Goal: Task Accomplishment & Management: Manage account settings

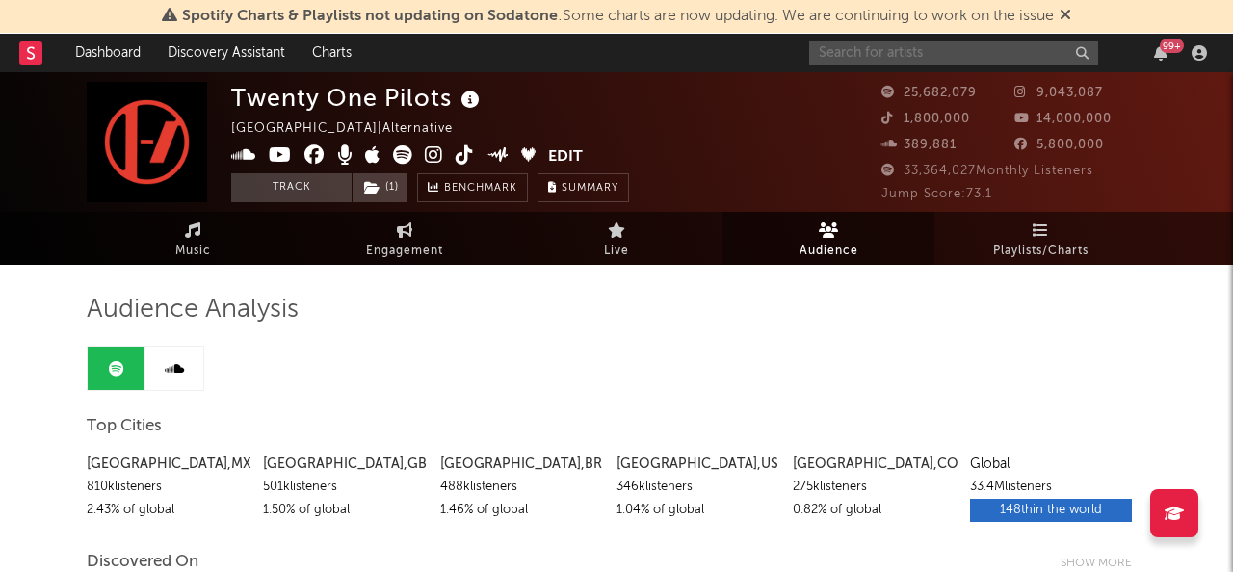
click at [879, 58] on input "text" at bounding box center [953, 53] width 289 height 24
type input "a"
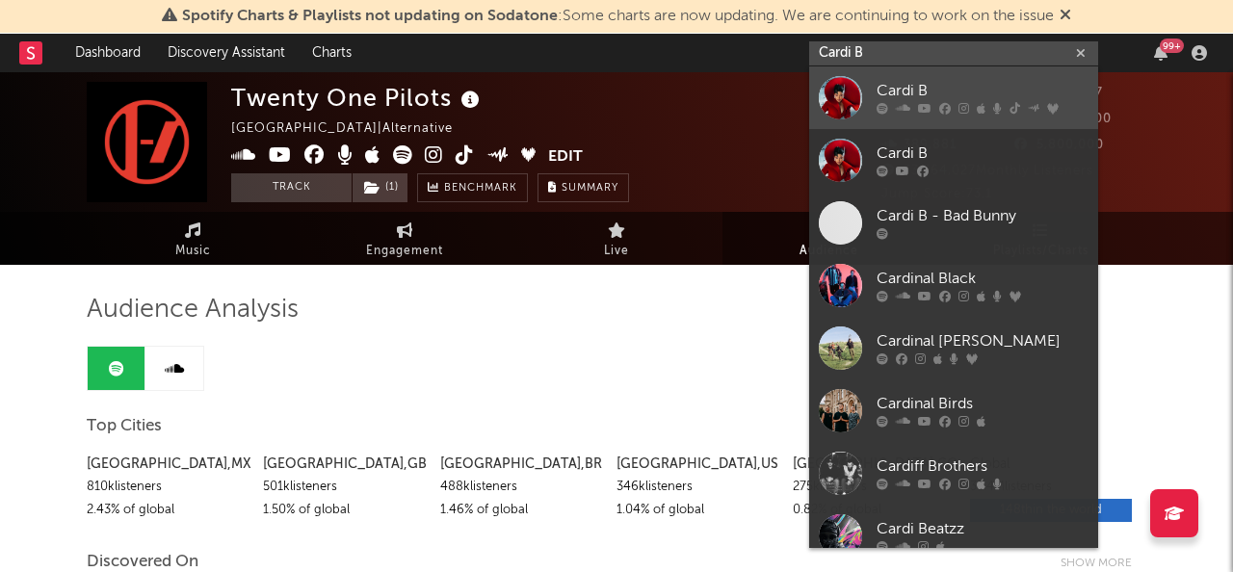
type input "Cardi B"
click at [891, 90] on div "Cardi B" at bounding box center [983, 91] width 212 height 23
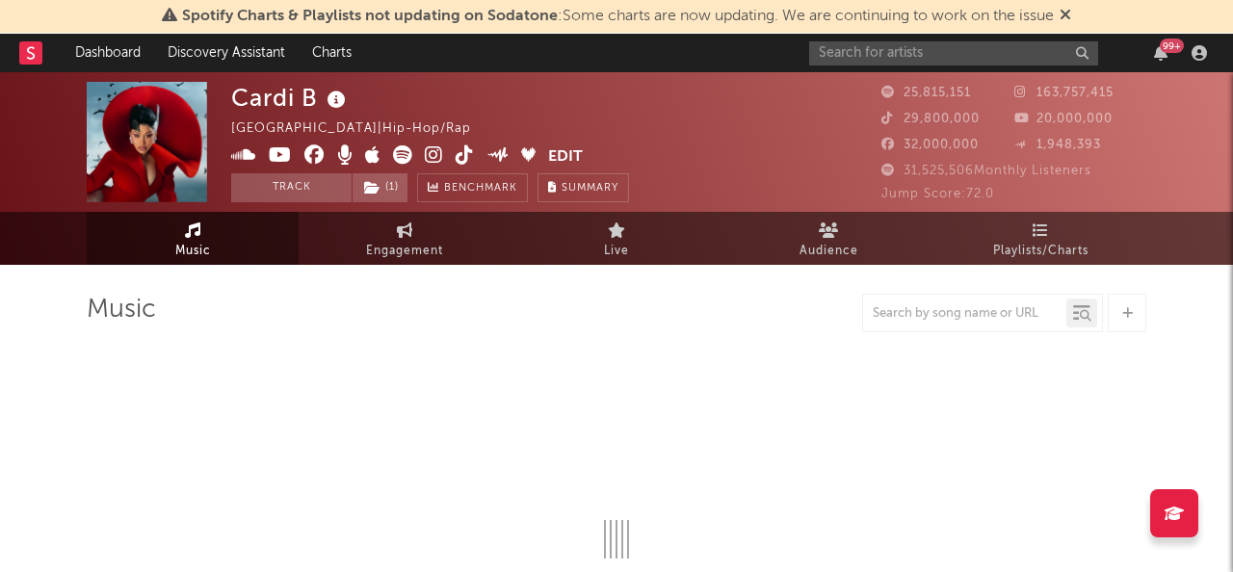
select select "6m"
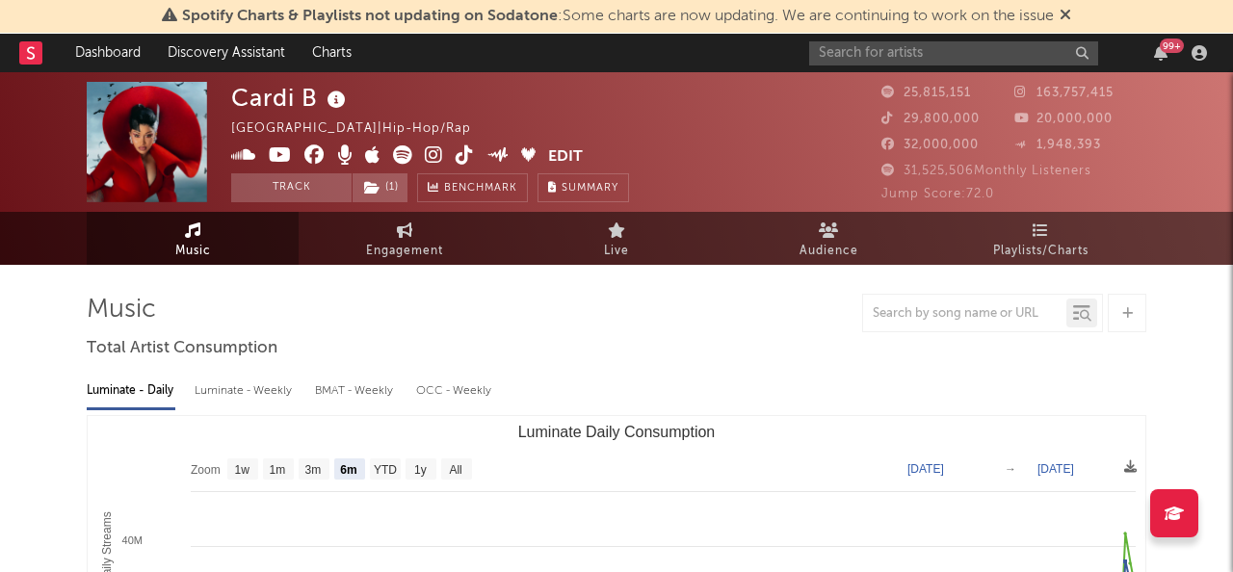
click at [569, 157] on button "Edit" at bounding box center [565, 157] width 35 height 24
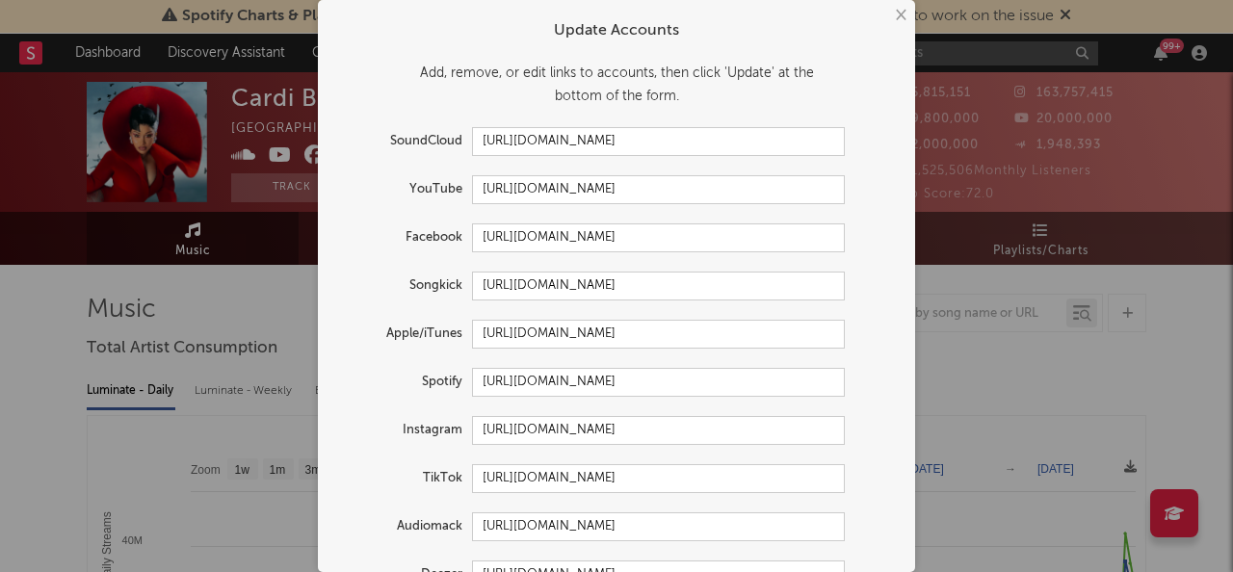
select select "6m"
drag, startPoint x: 661, startPoint y: 194, endPoint x: 470, endPoint y: 185, distance: 191.0
click at [470, 185] on div "YouTube [URL][DOMAIN_NAME]" at bounding box center [591, 189] width 508 height 29
drag, startPoint x: 708, startPoint y: 234, endPoint x: 480, endPoint y: 240, distance: 228.4
click at [480, 240] on input "[URL][DOMAIN_NAME]" at bounding box center [658, 238] width 373 height 29
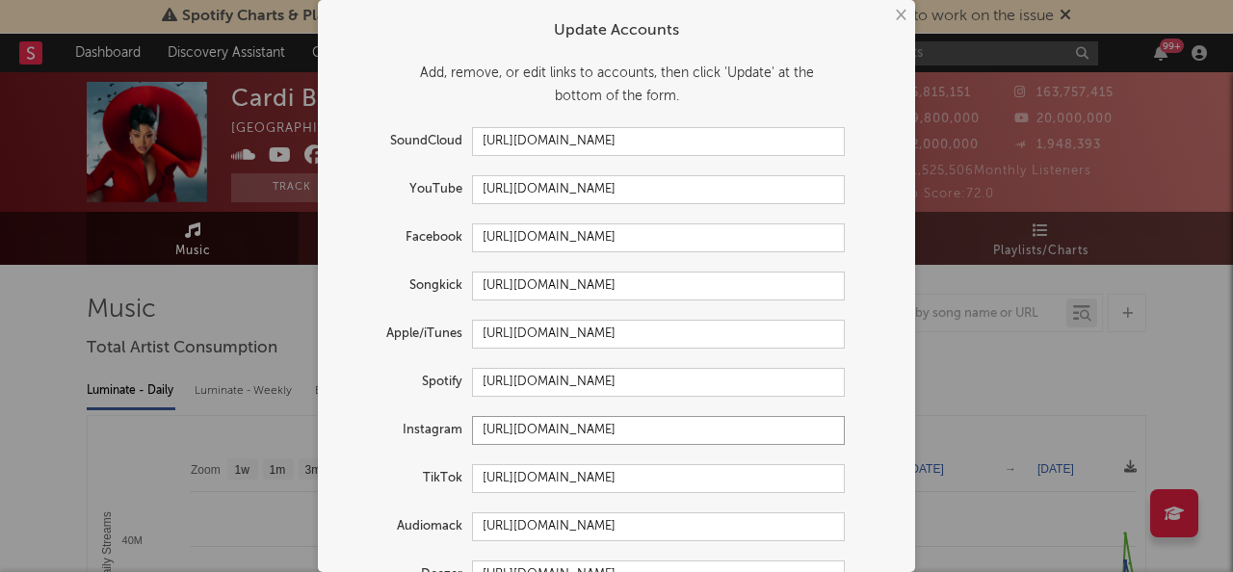
drag, startPoint x: 479, startPoint y: 431, endPoint x: 874, endPoint y: 425, distance: 395.1
click at [874, 425] on div "Instagram [URL][DOMAIN_NAME]" at bounding box center [616, 430] width 559 height 29
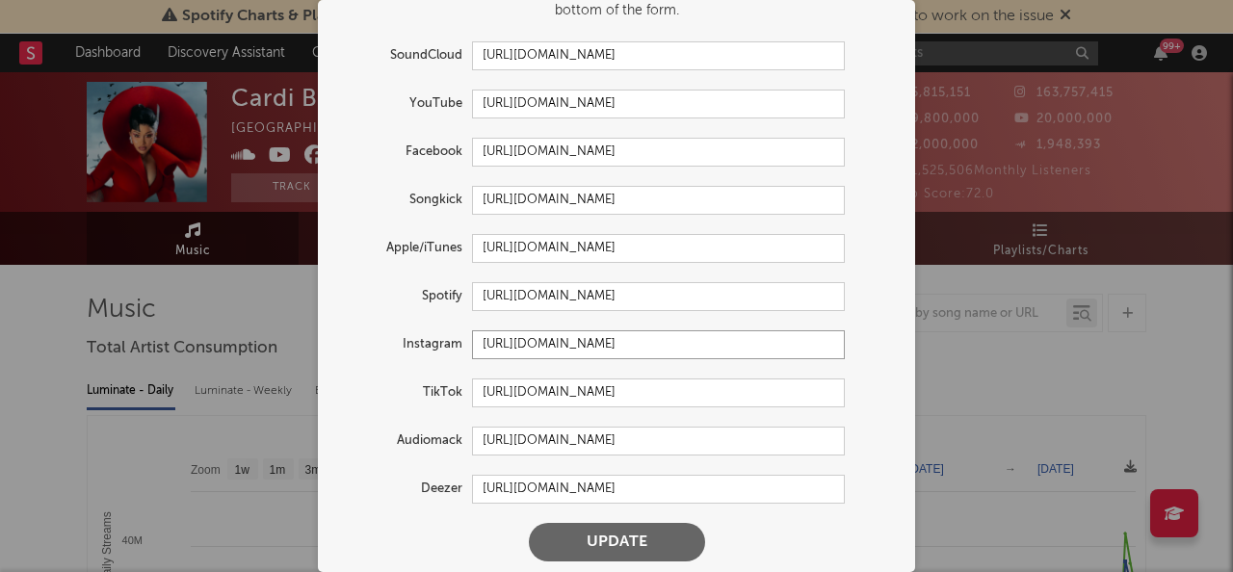
scroll to position [87, 0]
drag, startPoint x: 476, startPoint y: 391, endPoint x: 809, endPoint y: 406, distance: 333.7
click at [809, 406] on input "[URL][DOMAIN_NAME]" at bounding box center [658, 392] width 373 height 29
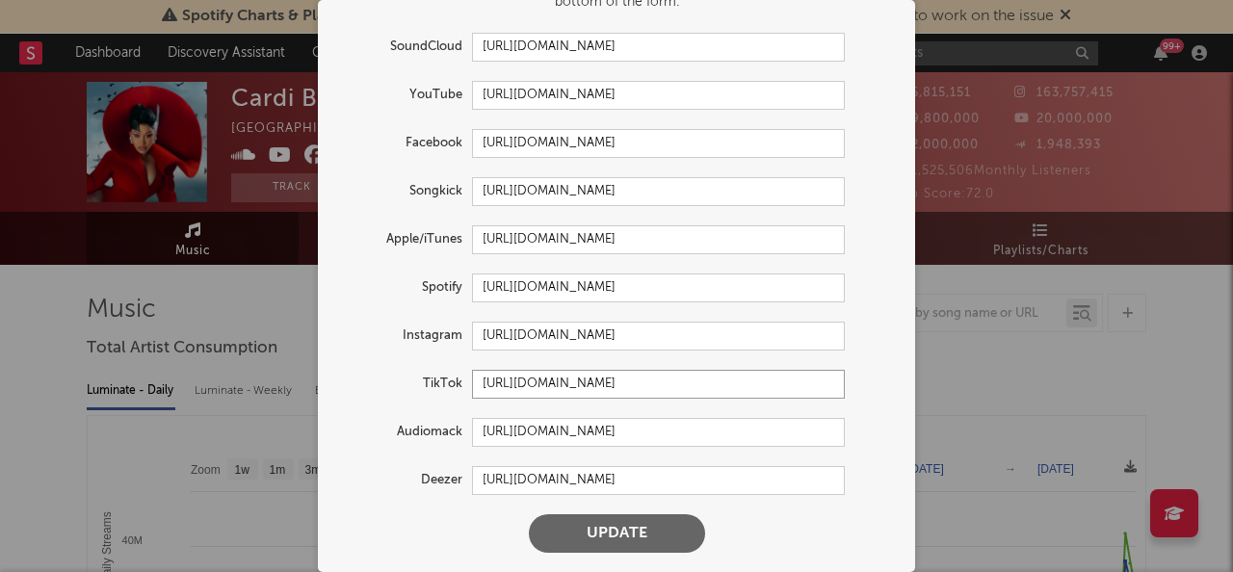
scroll to position [0, 0]
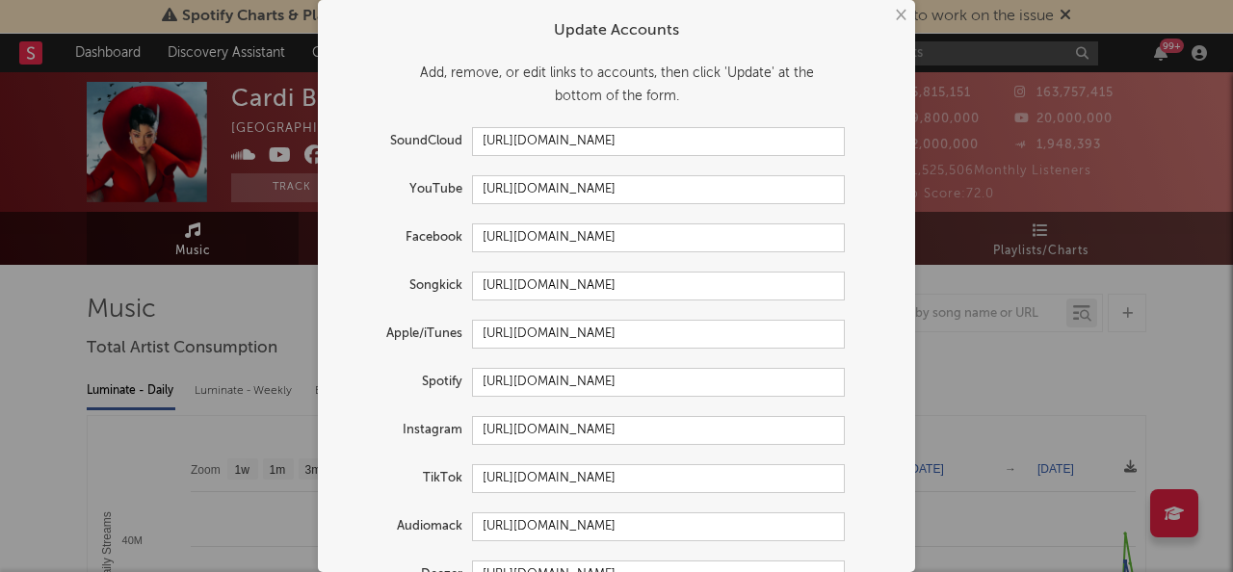
click at [898, 19] on button "×" at bounding box center [899, 15] width 21 height 21
